Goal: Navigation & Orientation: Find specific page/section

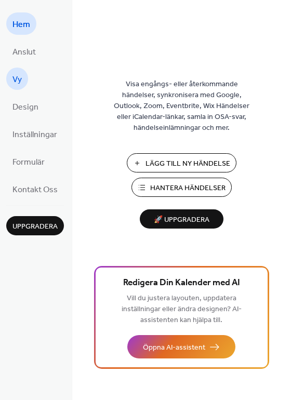
click at [16, 80] on span "Vy" at bounding box center [16, 80] width 9 height 16
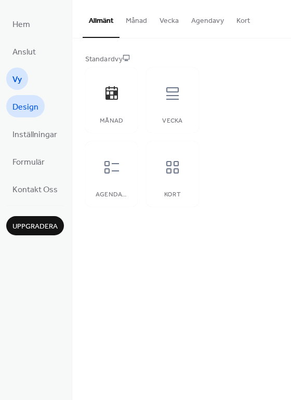
click at [24, 106] on span "Design" at bounding box center [25, 107] width 26 height 16
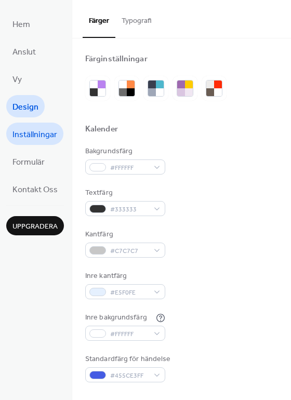
click at [33, 131] on span "Inställningar" at bounding box center [34, 135] width 45 height 16
